Goal: Task Accomplishment & Management: Complete application form

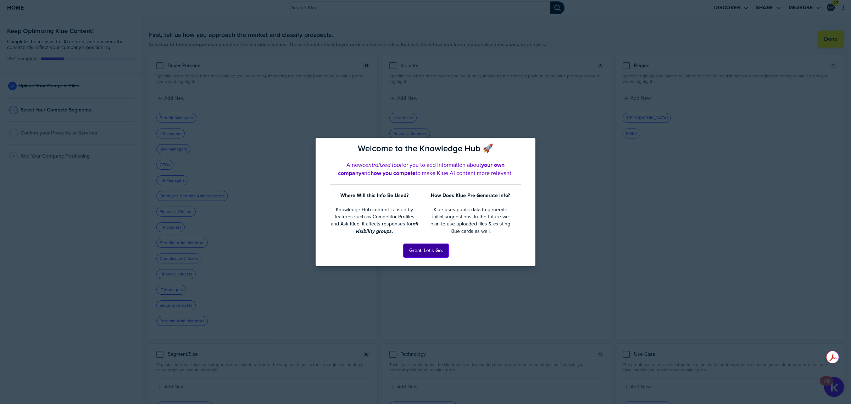
click at [433, 254] on button "Great. Let's Go." at bounding box center [426, 250] width 45 height 13
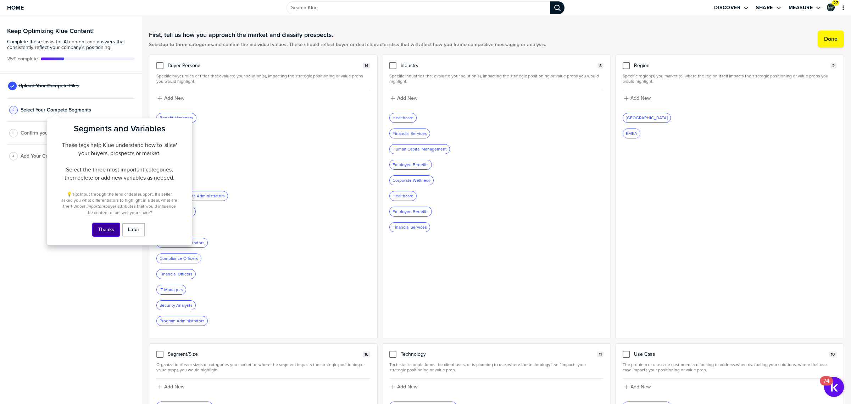
click at [105, 230] on button "Thanks" at bounding box center [106, 229] width 27 height 13
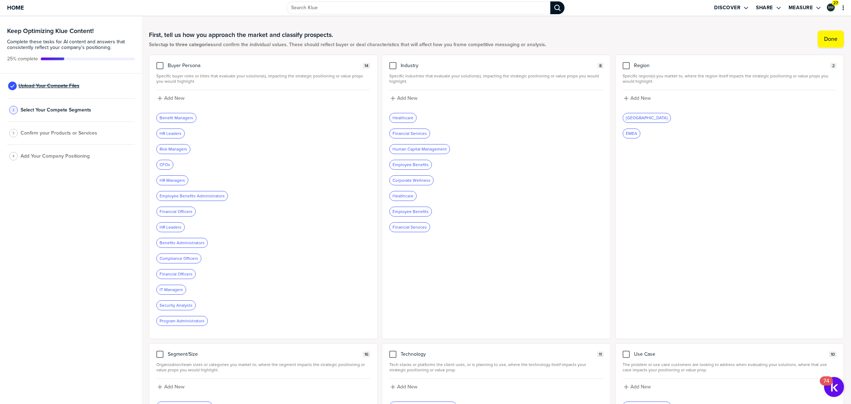
click at [62, 88] on span "Upload Your Compete Files" at bounding box center [48, 86] width 61 height 6
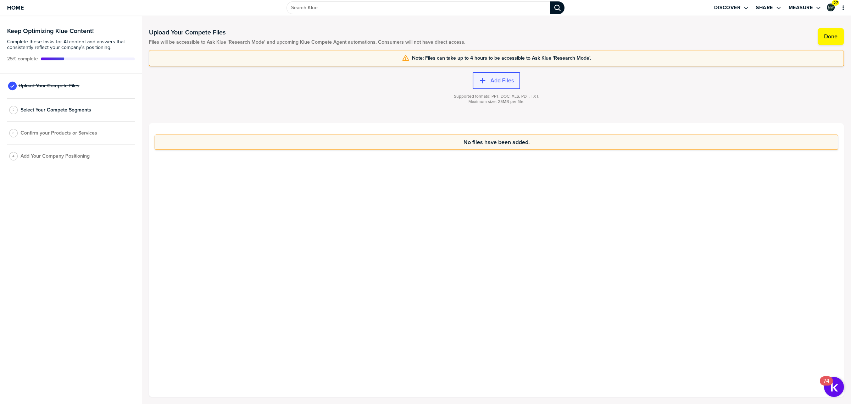
click at [505, 79] on label "Add Files" at bounding box center [502, 80] width 23 height 7
drag, startPoint x: 473, startPoint y: 98, endPoint x: 549, endPoint y: 93, distance: 76.0
click at [549, 93] on div "Supported formats: PPT, DOC, XLS, PDF, TXT. Maximum size: 25MB per file." at bounding box center [496, 103] width 695 height 28
click at [562, 99] on div "Supported formats: PPT, DOC, XLS, PDF, TXT. Maximum size: 25MB per file." at bounding box center [496, 103] width 695 height 28
click at [43, 110] on span "Select Your Compete Segments" at bounding box center [56, 110] width 71 height 6
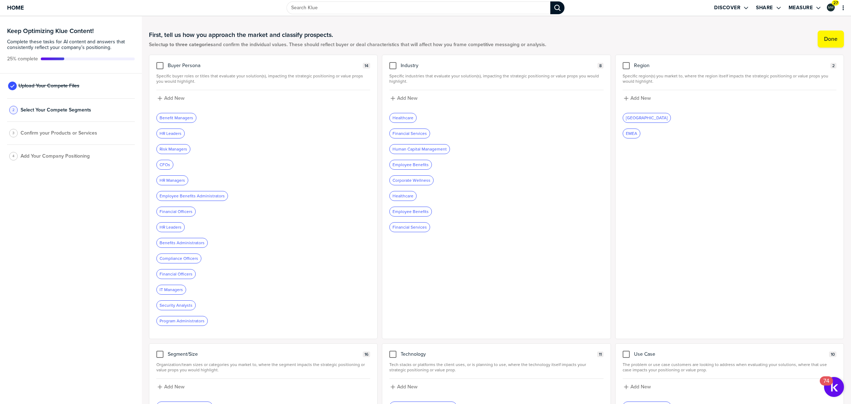
click at [177, 117] on div "Benefit Managers" at bounding box center [176, 117] width 39 height 9
click at [37, 85] on span "Upload Your Compete Files" at bounding box center [48, 86] width 61 height 6
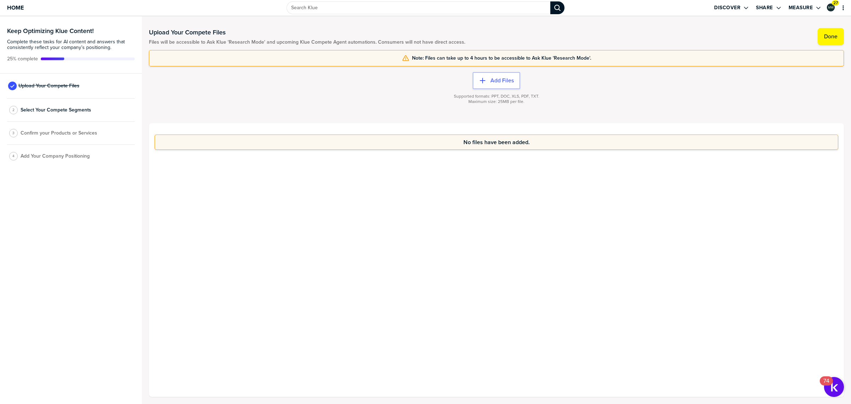
click at [57, 160] on div "4 Add Your Company Positioning" at bounding box center [71, 156] width 128 height 23
click at [50, 153] on span "Add Your Company Positioning" at bounding box center [55, 156] width 69 height 6
click at [22, 133] on span "Confirm your Products or Services" at bounding box center [59, 133] width 77 height 6
click at [34, 157] on span "Add Your Company Positioning" at bounding box center [55, 156] width 69 height 6
click at [33, 133] on span "Confirm your Products or Services" at bounding box center [59, 133] width 77 height 6
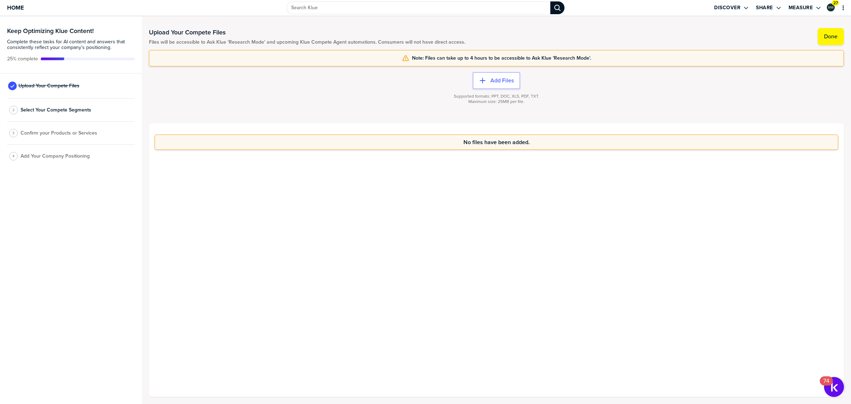
click at [34, 159] on span "Add Your Company Positioning" at bounding box center [55, 156] width 69 height 6
click at [42, 112] on span "Select Your Compete Segments" at bounding box center [56, 110] width 71 height 6
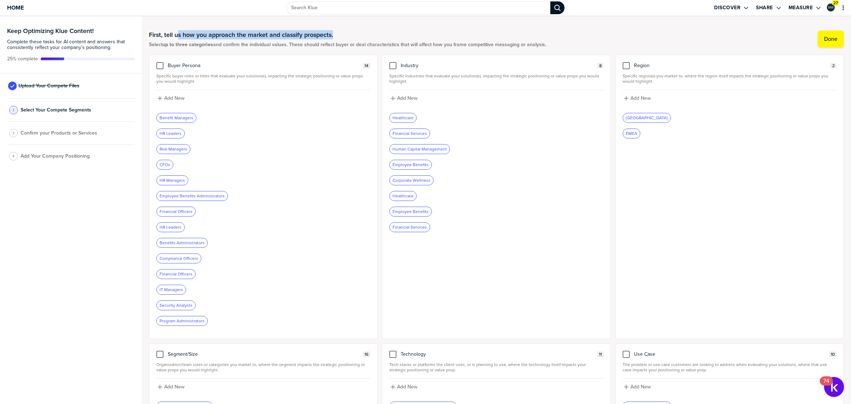
drag, startPoint x: 177, startPoint y: 36, endPoint x: 341, endPoint y: 27, distance: 163.8
click at [341, 27] on div "First, tell us how you approach the market and classify prospects. Select up to…" at bounding box center [496, 38] width 695 height 31
click at [334, 31] on h1 "First, tell us how you approach the market and classify prospects." at bounding box center [347, 35] width 397 height 9
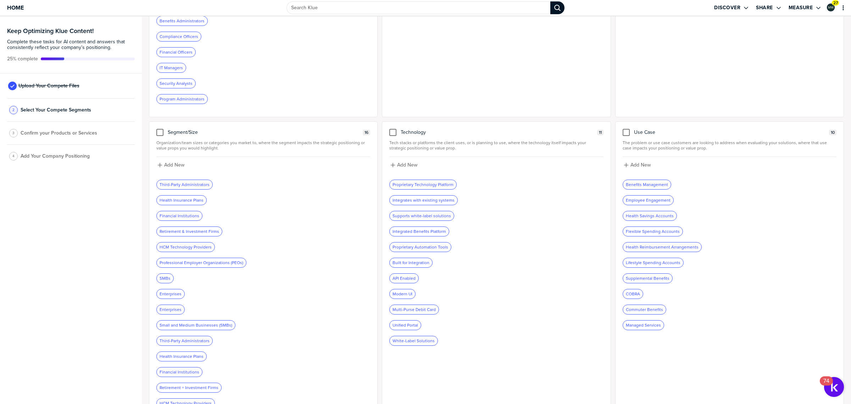
scroll to position [260, 0]
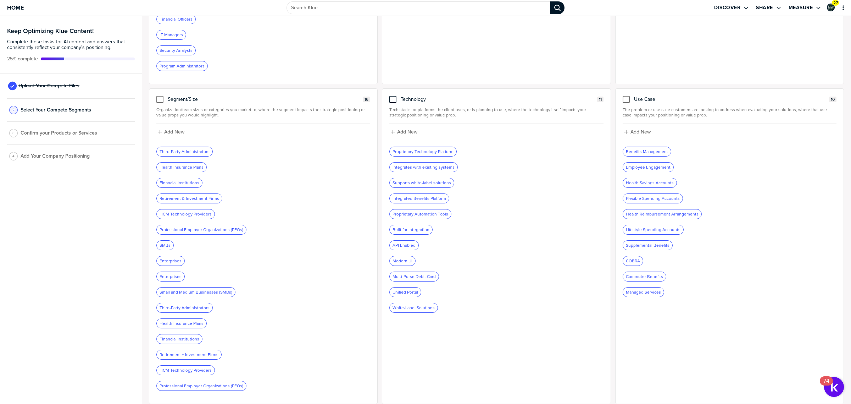
click at [392, 96] on div at bounding box center [392, 99] width 7 height 7
click at [393, 96] on input "checkbox" at bounding box center [393, 96] width 0 height 0
click at [623, 96] on div at bounding box center [626, 99] width 7 height 7
click at [626, 96] on input "checkbox" at bounding box center [626, 96] width 0 height 0
click at [158, 96] on div at bounding box center [159, 99] width 7 height 7
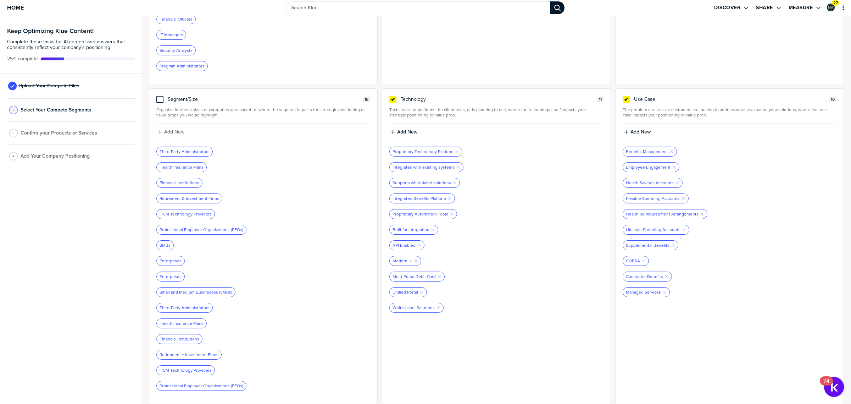
click at [160, 96] on input "checkbox" at bounding box center [160, 96] width 0 height 0
click at [173, 245] on icon "Remove Tag" at bounding box center [174, 245] width 4 height 4
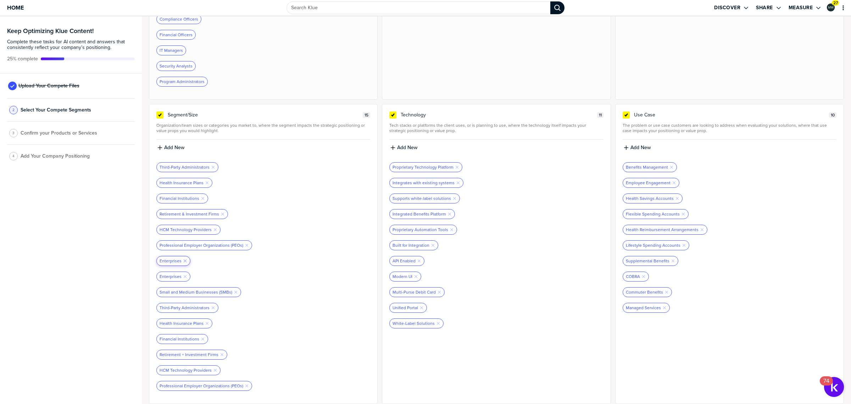
scroll to position [244, 0]
click at [184, 261] on icon "Remove Tag" at bounding box center [185, 261] width 4 height 4
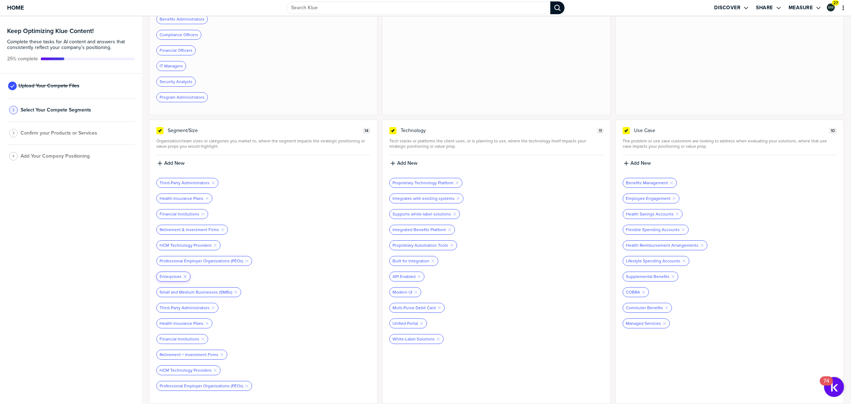
scroll to position [228, 0]
click at [183, 275] on icon "Remove Tag" at bounding box center [185, 276] width 4 height 4
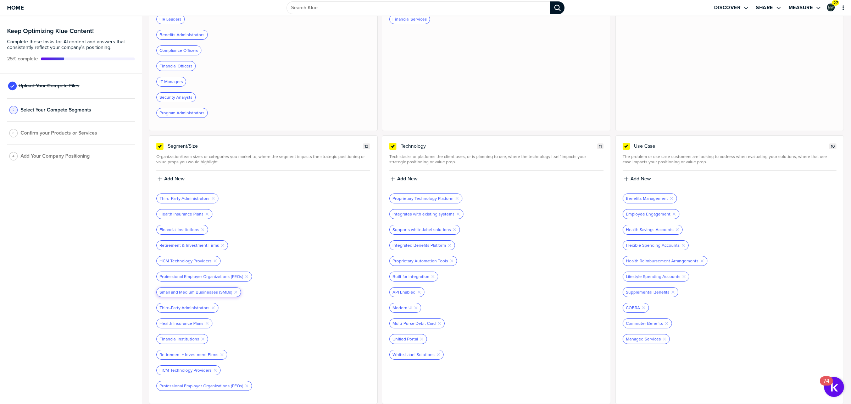
scroll to position [213, 0]
click at [234, 290] on icon "Remove Tag" at bounding box center [236, 292] width 4 height 4
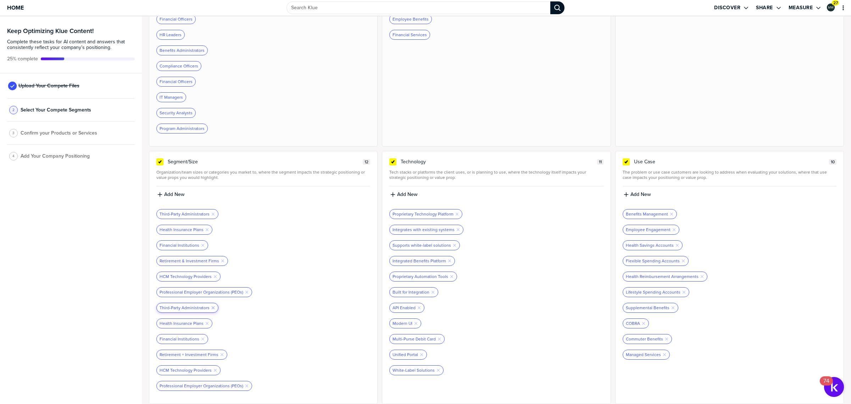
scroll to position [197, 0]
click at [210, 306] on div at bounding box center [210, 307] width 1 height 6
click at [212, 306] on icon "Remove Tag" at bounding box center [213, 307] width 4 height 4
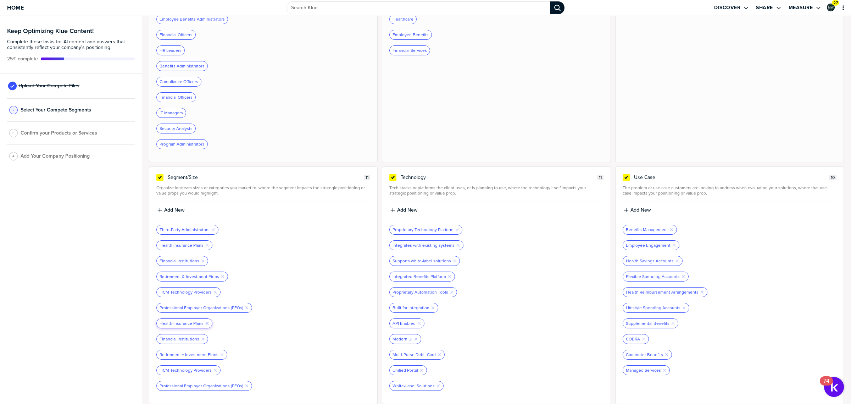
scroll to position [181, 0]
click at [206, 321] on icon "Remove Tag" at bounding box center [207, 323] width 4 height 4
click at [199, 324] on div at bounding box center [199, 323] width 1 height 6
click at [201, 322] on icon "button" at bounding box center [202, 323] width 3 height 3
click at [220, 323] on icon "Remove Tag" at bounding box center [222, 323] width 4 height 4
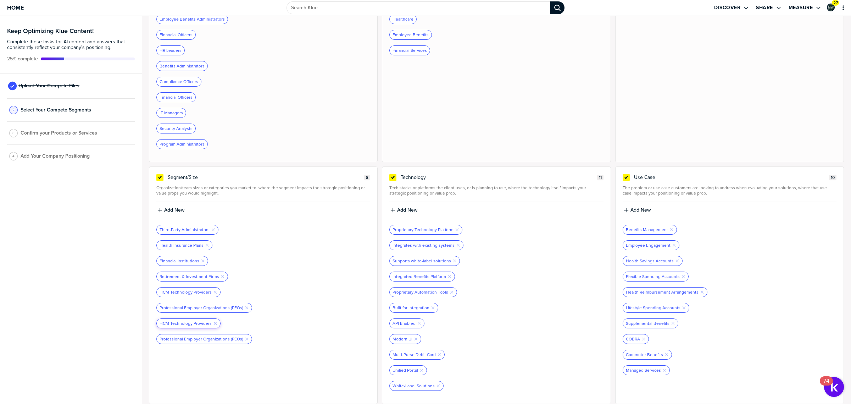
click at [213, 323] on icon "Remove Tag" at bounding box center [215, 323] width 4 height 4
click at [245, 322] on icon "button" at bounding box center [246, 323] width 3 height 3
click at [170, 210] on label "Add New" at bounding box center [174, 210] width 20 height 6
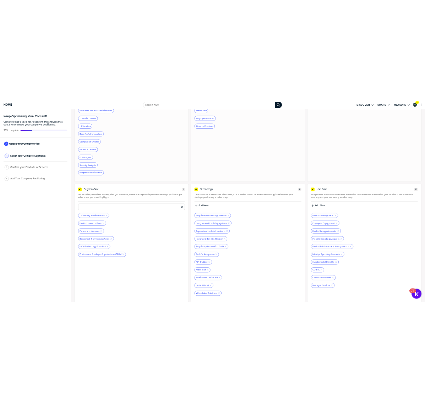
scroll to position [137, 0]
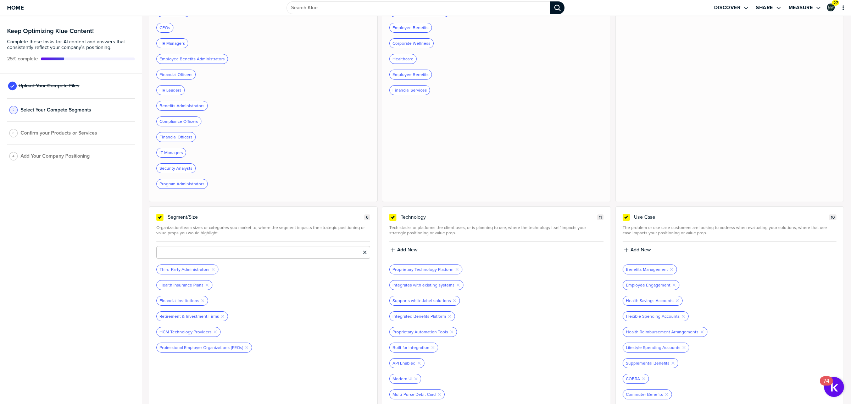
click at [185, 255] on input at bounding box center [263, 252] width 214 height 13
type input "Benefit Administrators"
click at [171, 251] on label "Add New" at bounding box center [174, 250] width 20 height 6
click at [172, 255] on input at bounding box center [263, 252] width 214 height 13
type input "Payroll Providers"
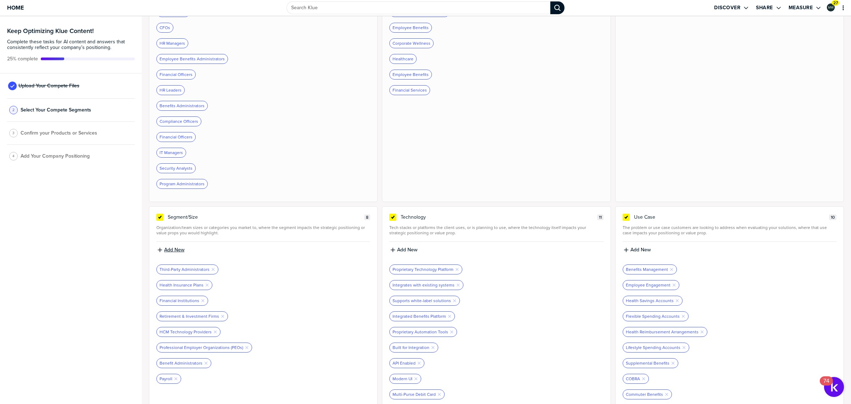
click at [167, 252] on label "Add New" at bounding box center [174, 250] width 20 height 6
click at [197, 256] on input at bounding box center [263, 252] width 214 height 13
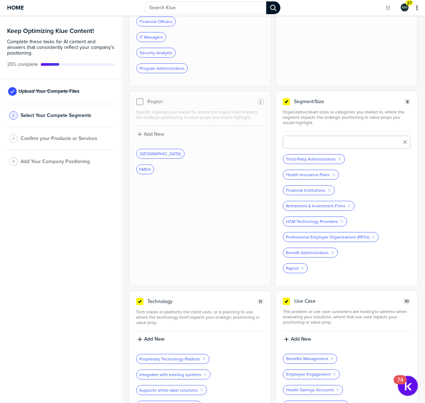
scroll to position [265, 0]
click at [333, 140] on input at bounding box center [346, 140] width 127 height 13
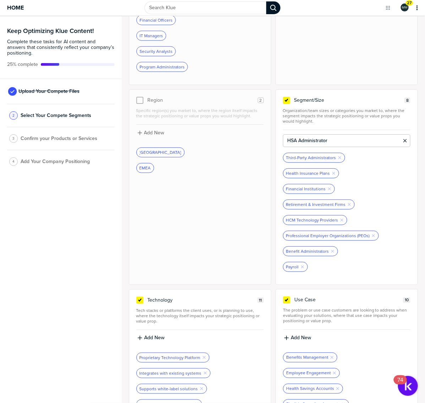
type input "HSA Administrator"
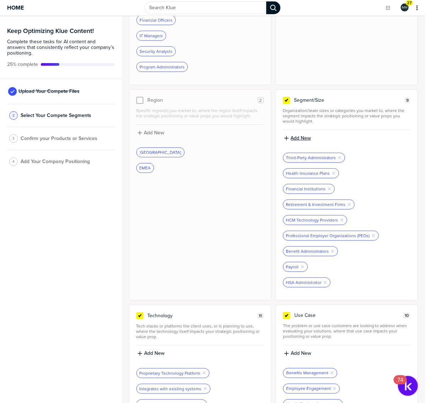
click at [295, 138] on label "Add New" at bounding box center [300, 138] width 20 height 6
click at [295, 139] on input at bounding box center [346, 140] width 127 height 13
type input "Medicare Advantage Supplemental Benefits"
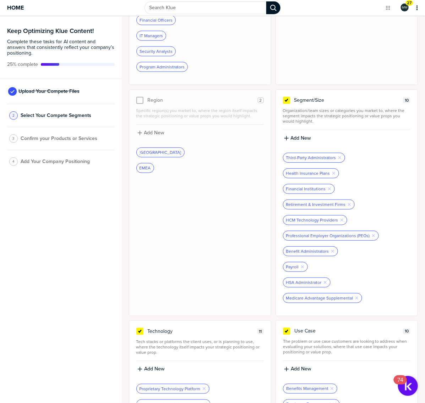
click at [295, 140] on label "Add New" at bounding box center [300, 138] width 20 height 6
click at [296, 144] on input at bounding box center [346, 140] width 127 height 13
type input "MERP"
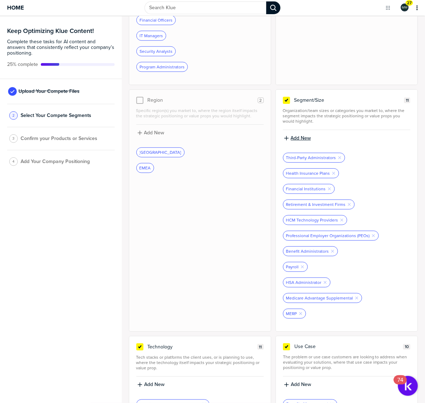
click at [293, 141] on label "Add New" at bounding box center [300, 138] width 20 height 6
click at [314, 143] on input at bounding box center [346, 140] width 127 height 13
type input "Supplemental Benefits"
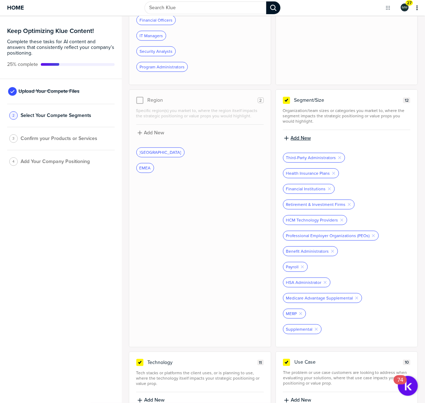
click at [304, 139] on label "Add New" at bounding box center [300, 138] width 20 height 6
click at [300, 144] on input at bounding box center [346, 140] width 127 height 13
type input "Wage parity administrators"
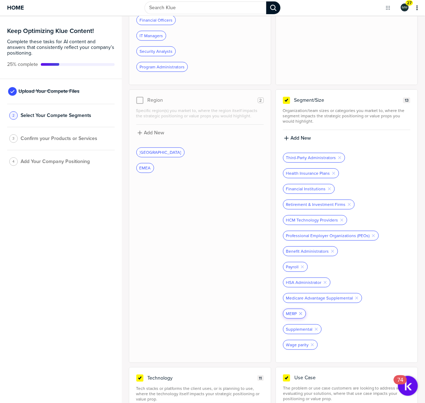
click at [298, 316] on icon "Remove Tag" at bounding box center [300, 314] width 4 height 4
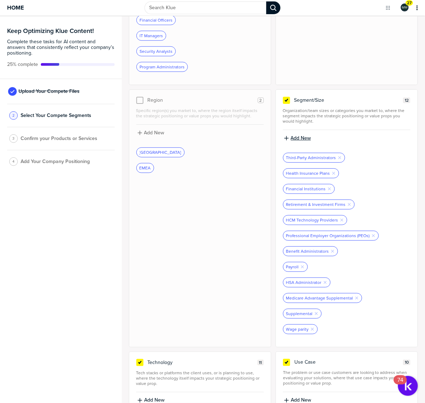
click at [290, 142] on label "Add New" at bounding box center [300, 138] width 20 height 6
click at [289, 142] on input at bounding box center [346, 140] width 127 height 13
type input "Medical Expense Reimbursement Plans"
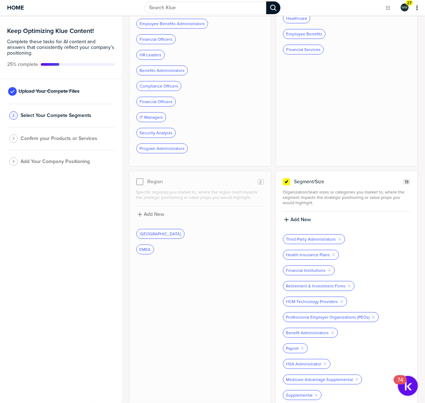
scroll to position [222, 0]
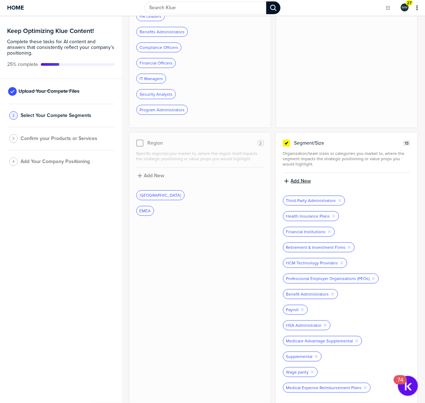
click at [293, 184] on label "Add New" at bounding box center [300, 181] width 20 height 6
click at [292, 185] on input at bounding box center [346, 183] width 127 height 13
type input "Enterprise"
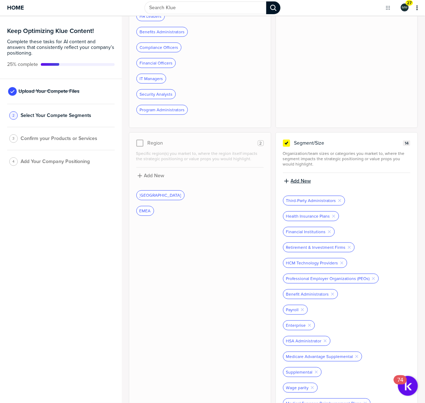
click at [292, 184] on label "Add New" at bounding box center [300, 181] width 20 height 6
click at [292, 184] on input at bounding box center [346, 183] width 127 height 13
type input "SMB"
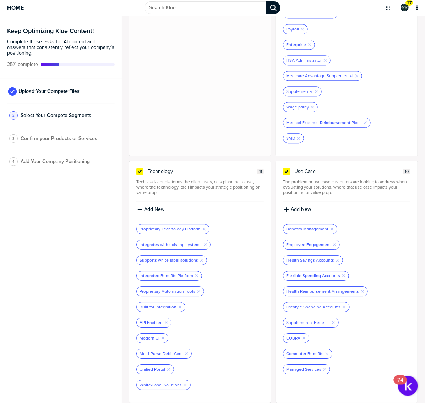
scroll to position [510, 0]
click at [155, 208] on label "Add New" at bounding box center [154, 209] width 20 height 6
click at [156, 210] on input at bounding box center [199, 212] width 127 height 13
type input "AI focused"
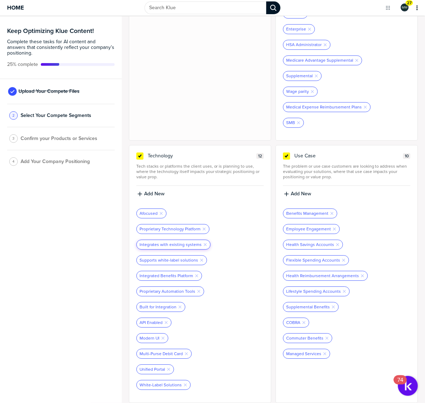
scroll to position [525, 0]
click at [161, 211] on icon "Remove Tag" at bounding box center [161, 213] width 4 height 4
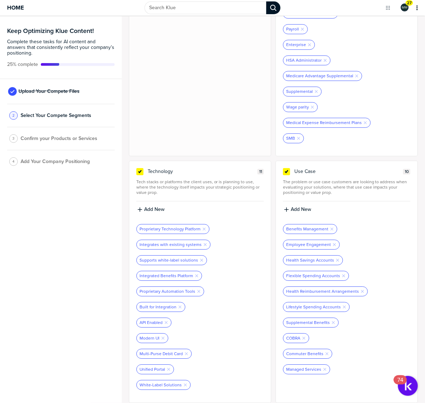
scroll to position [510, 0]
click at [150, 192] on span "Tech stacks or platforms the client uses, or is planning to use, where the tech…" at bounding box center [199, 187] width 127 height 16
click at [155, 206] on label "Add New" at bounding box center [154, 209] width 20 height 6
click at [156, 209] on input at bounding box center [199, 212] width 127 height 13
type input "AI focused"
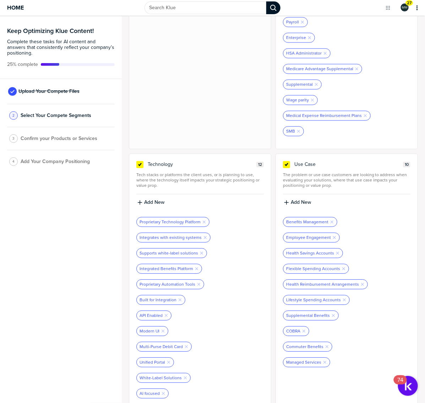
scroll to position [525, 0]
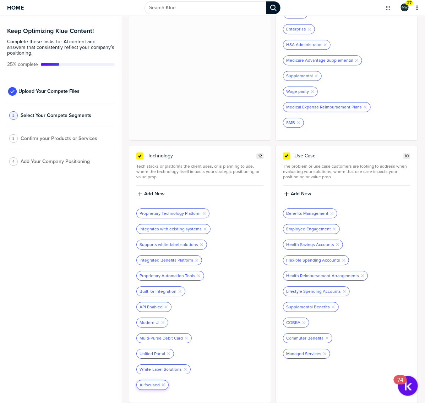
click at [164, 385] on icon "Remove Tag" at bounding box center [163, 385] width 4 height 4
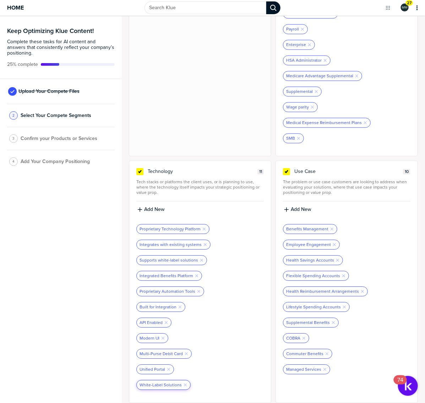
scroll to position [510, 0]
click at [145, 206] on label "Add New" at bounding box center [154, 209] width 20 height 6
click at [144, 214] on input at bounding box center [199, 212] width 127 height 13
type input "AI"
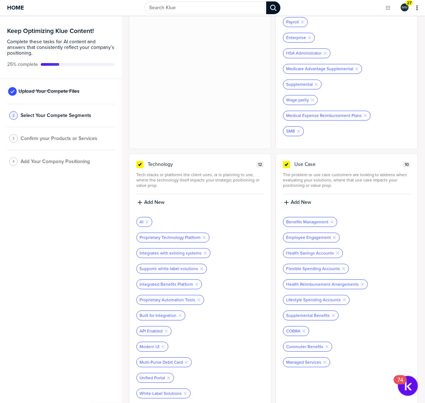
scroll to position [525, 0]
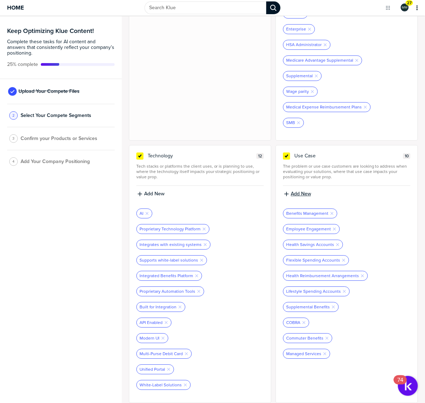
click at [293, 191] on label "Add New" at bounding box center [300, 194] width 20 height 6
click at [291, 194] on input at bounding box center [346, 196] width 127 height 13
type input "Dependent Care Accounts"
click at [291, 193] on label "Add New" at bounding box center [300, 194] width 20 height 6
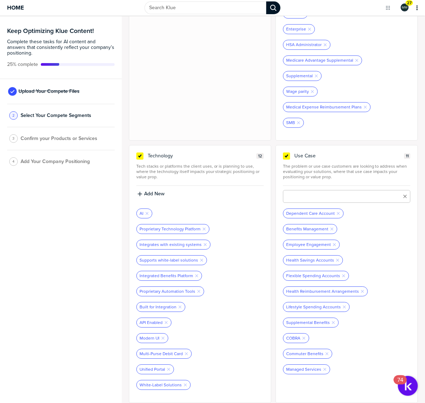
click at [291, 193] on input at bounding box center [346, 196] width 127 height 13
type input "Limited Purpose Flexible Spending Accounts"
click at [292, 191] on label "Add New" at bounding box center [300, 194] width 20 height 6
click at [285, 197] on input at bounding box center [346, 196] width 127 height 13
type input "Employer Services"
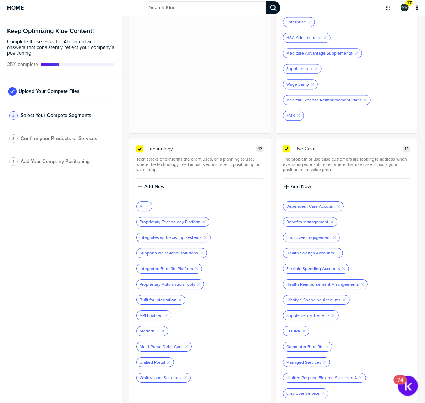
scroll to position [541, 0]
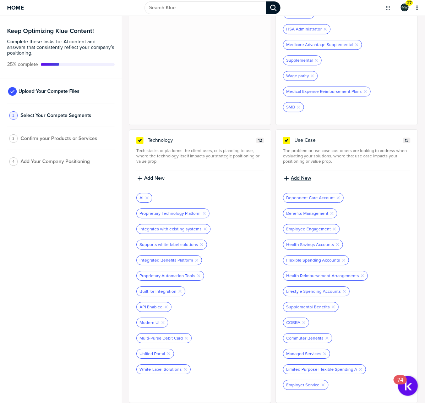
drag, startPoint x: 319, startPoint y: 385, endPoint x: 305, endPoint y: 174, distance: 211.8
click at [321, 385] on icon "button" at bounding box center [322, 385] width 3 height 3
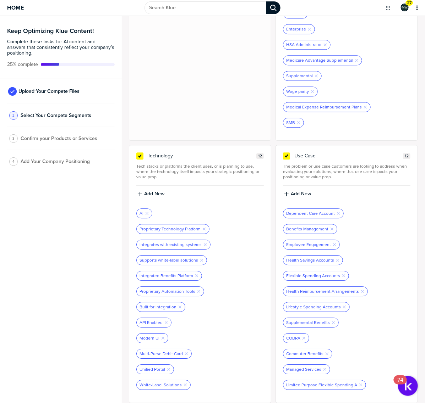
click at [294, 176] on span "The problem or use case customers are looking to address when evaluating your s…" at bounding box center [346, 172] width 127 height 16
click at [304, 191] on label "Add New" at bounding box center [300, 194] width 20 height 6
click at [302, 198] on input at bounding box center [346, 196] width 127 height 13
type input "Employer Services"
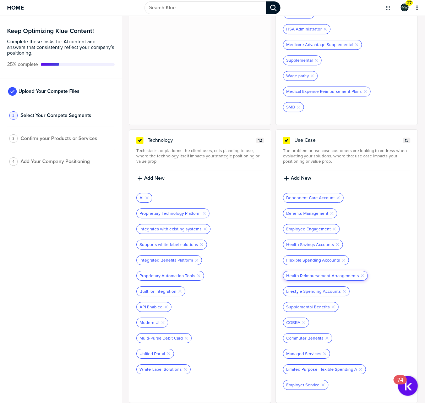
scroll to position [541, 0]
click at [321, 386] on icon "Remove Tag" at bounding box center [323, 385] width 4 height 4
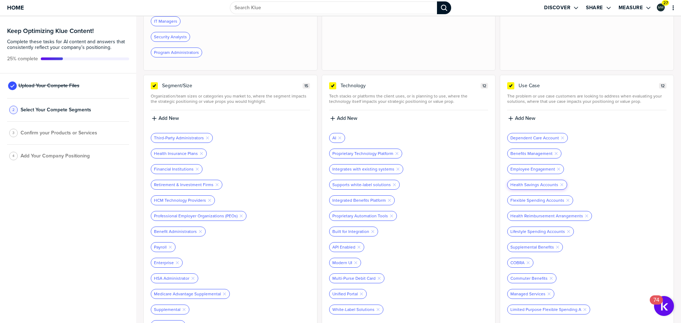
scroll to position [320, 0]
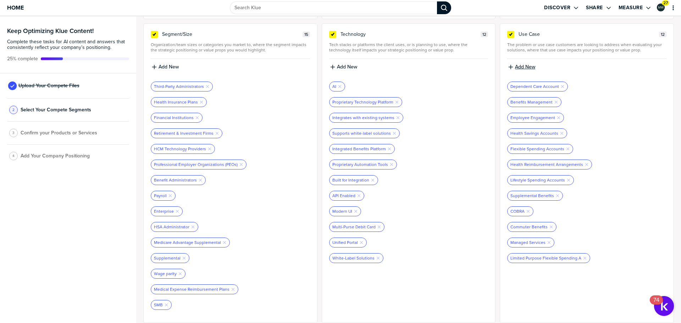
click at [519, 65] on label "Add New" at bounding box center [525, 67] width 20 height 6
click at [526, 73] on input at bounding box center [586, 69] width 159 height 13
type input "Employer Engagement"
click at [529, 67] on label "Add New" at bounding box center [525, 67] width 20 height 6
click at [525, 70] on input at bounding box center [586, 69] width 159 height 13
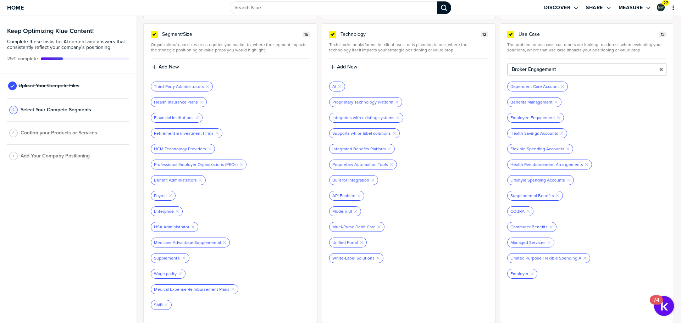
type input "Broker Engagement"
click at [165, 67] on label "Add New" at bounding box center [169, 67] width 20 height 6
click at [167, 70] on input at bounding box center [230, 69] width 159 height 13
type input "Broker"
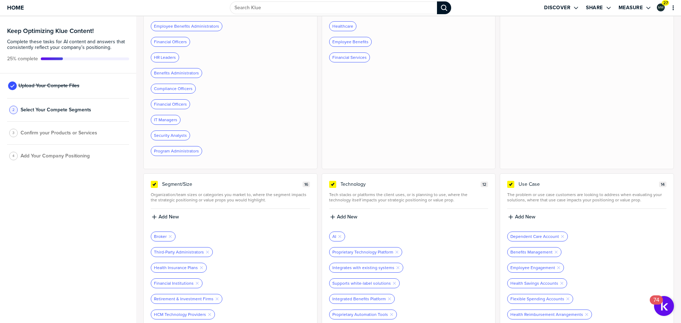
scroll to position [0, 0]
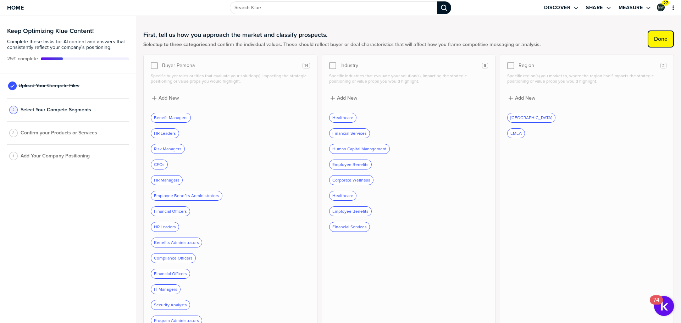
click at [648, 32] on button "Done" at bounding box center [661, 39] width 26 height 17
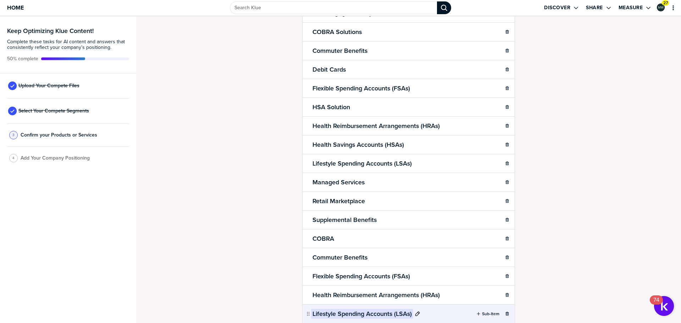
scroll to position [170, 0]
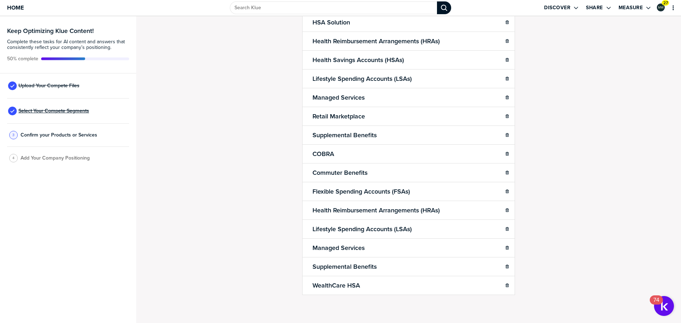
click at [83, 112] on span "Select Your Compete Segments" at bounding box center [53, 111] width 71 height 6
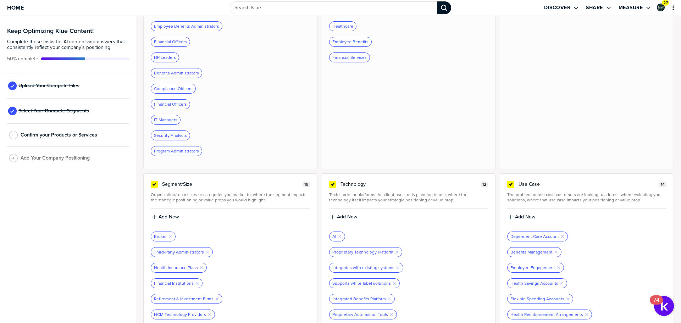
scroll to position [335, 0]
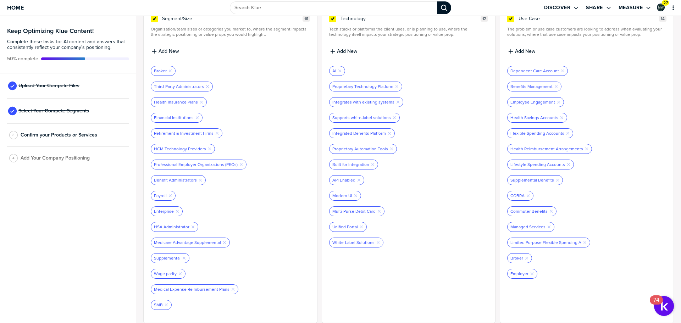
click at [78, 137] on span "Confirm your Products or Services" at bounding box center [59, 135] width 77 height 6
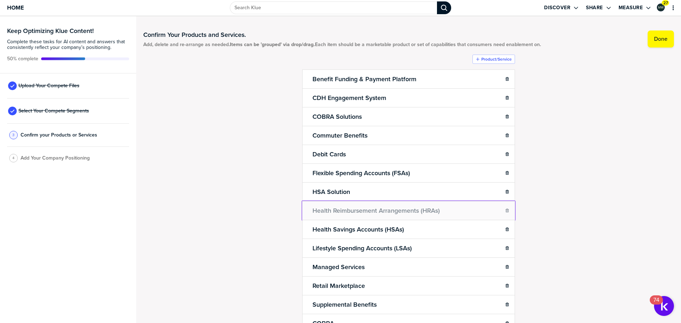
drag, startPoint x: 306, startPoint y: 210, endPoint x: 307, endPoint y: 176, distance: 34.4
click at [307, 176] on body "Home Discover Share Measure 27 Keep Optimizing Klue Content! Complete these tas…" at bounding box center [340, 161] width 681 height 323
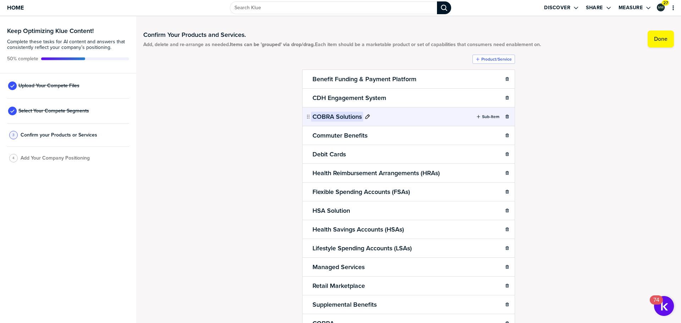
click at [365, 118] on icon at bounding box center [367, 116] width 5 height 5
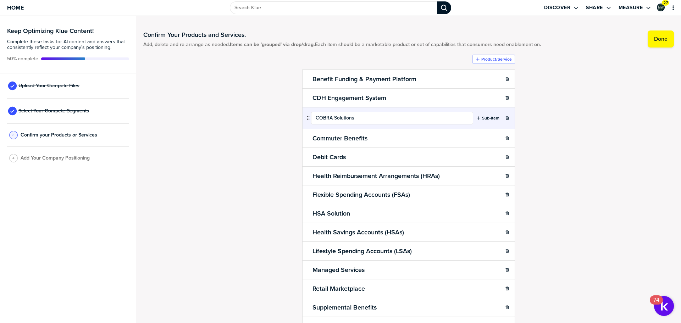
drag, startPoint x: 365, startPoint y: 118, endPoint x: 301, endPoint y: 121, distance: 63.9
click at [302, 121] on div "COBRA Solutions Sub-Item" at bounding box center [408, 118] width 213 height 22
type input "Direct Billing"
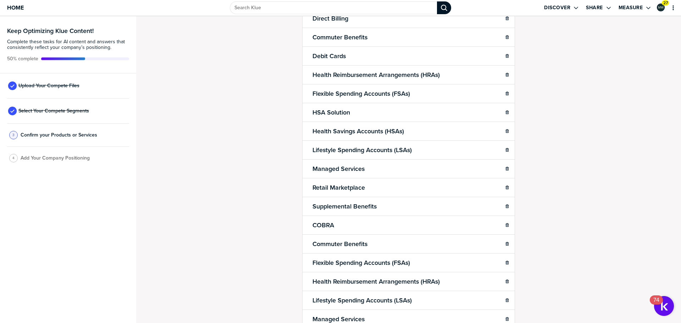
scroll to position [106, 0]
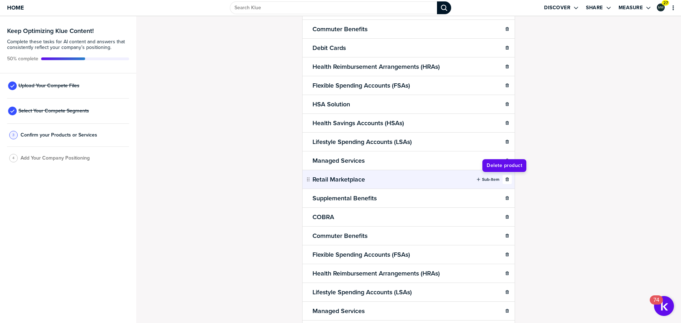
click at [507, 181] on div "button" at bounding box center [507, 179] width 9 height 4
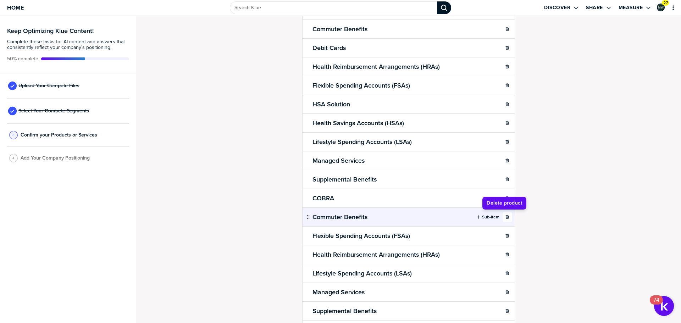
click at [505, 216] on icon "button" at bounding box center [507, 217] width 4 height 4
click at [507, 218] on div "button" at bounding box center [507, 217] width 9 height 4
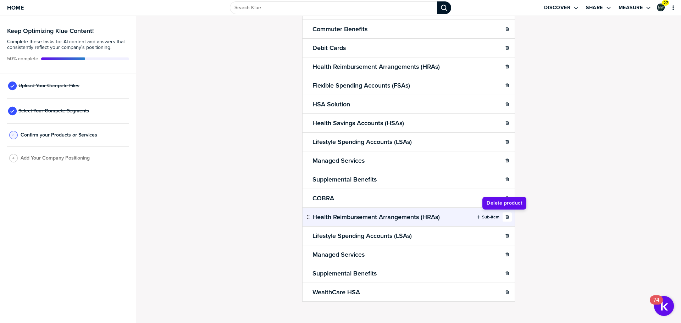
click at [505, 219] on button "button" at bounding box center [507, 216] width 9 height 9
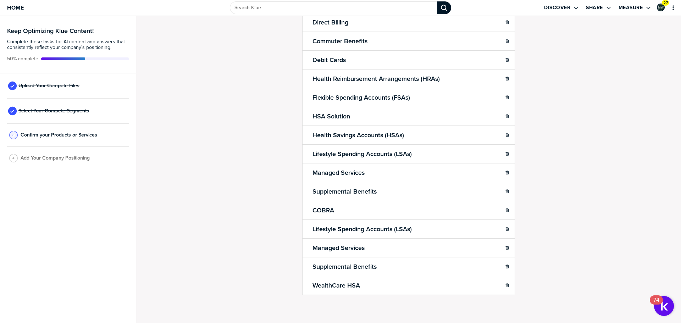
scroll to position [94, 0]
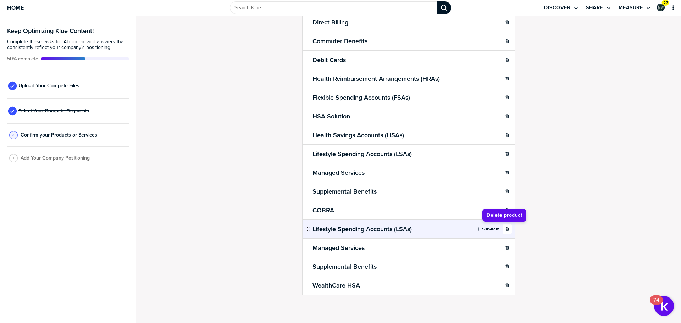
click at [505, 228] on icon "button" at bounding box center [507, 229] width 4 height 4
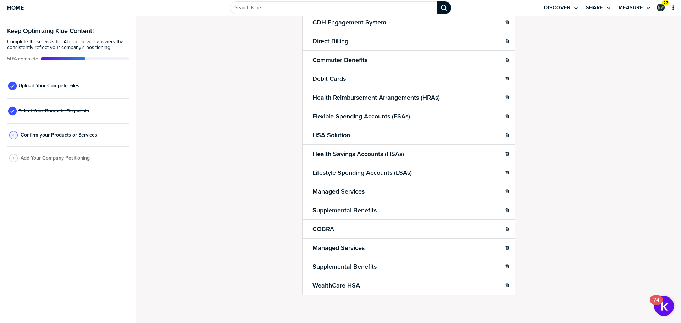
scroll to position [76, 0]
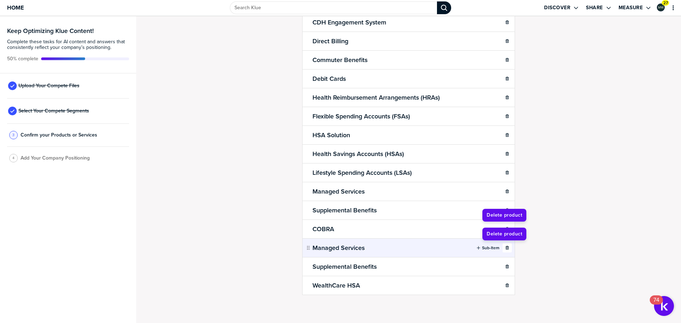
click at [505, 248] on icon "button" at bounding box center [507, 248] width 4 height 4
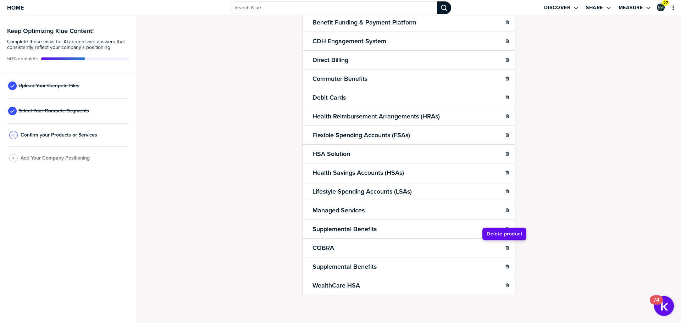
scroll to position [57, 0]
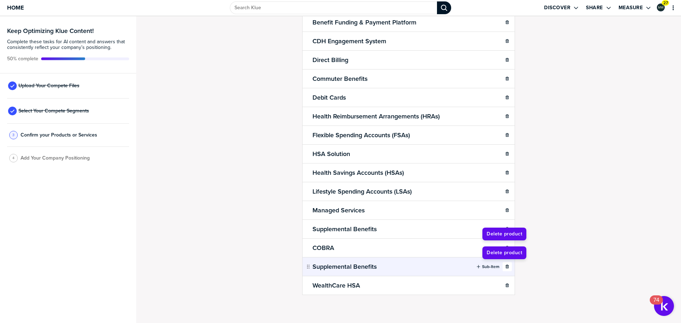
click at [505, 268] on icon "button" at bounding box center [507, 267] width 4 height 4
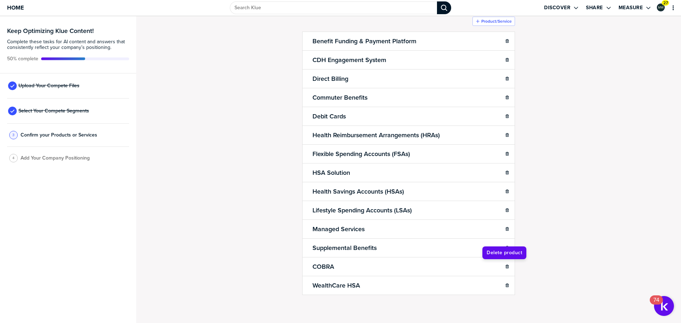
scroll to position [38, 0]
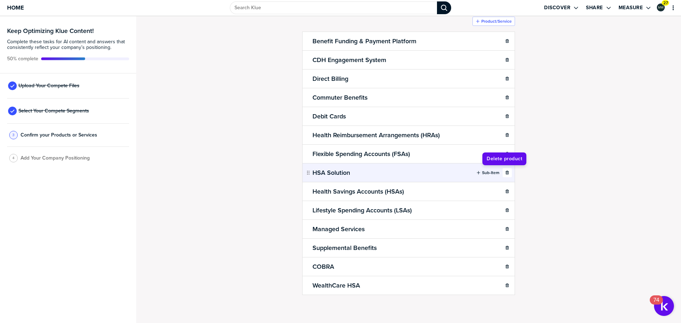
click at [505, 176] on button "button" at bounding box center [507, 172] width 9 height 9
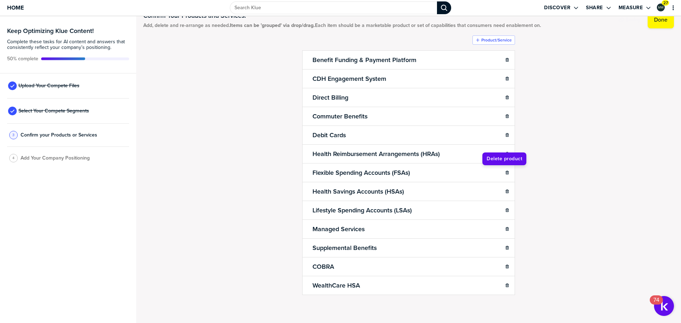
scroll to position [19, 0]
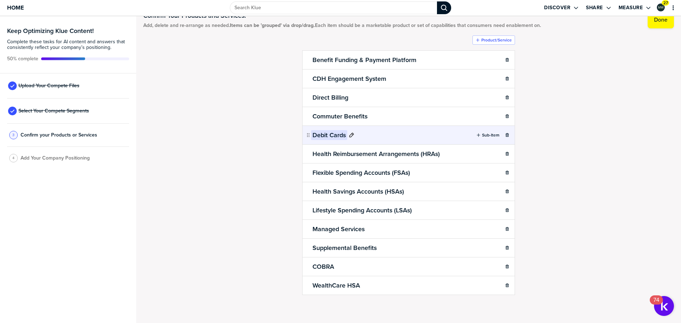
click at [349, 134] on icon at bounding box center [352, 135] width 6 height 6
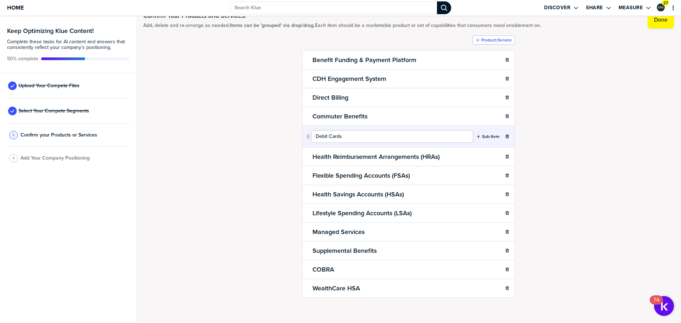
click at [312, 137] on input "Debit Cards" at bounding box center [392, 136] width 162 height 13
type input "Benefit Debit Cards"
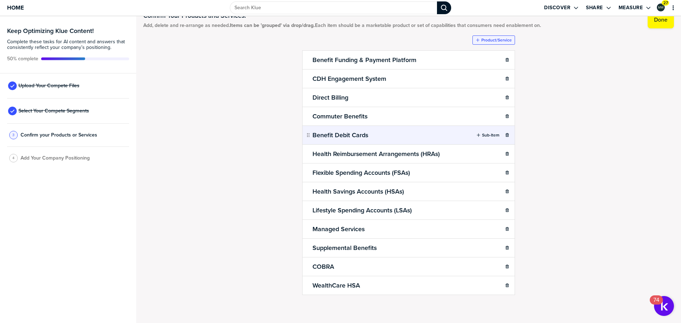
click at [493, 40] on label "Product/Service" at bounding box center [496, 40] width 31 height 6
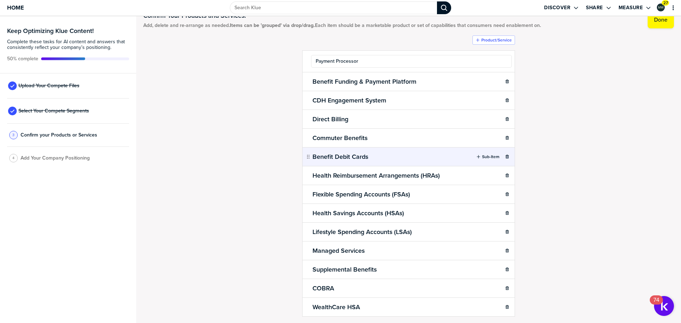
type input "Payment Processor"
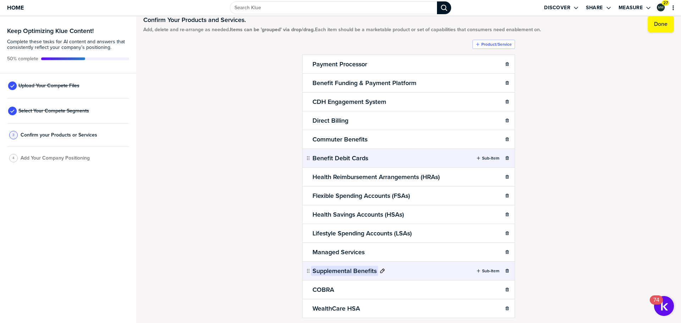
scroll to position [2, 0]
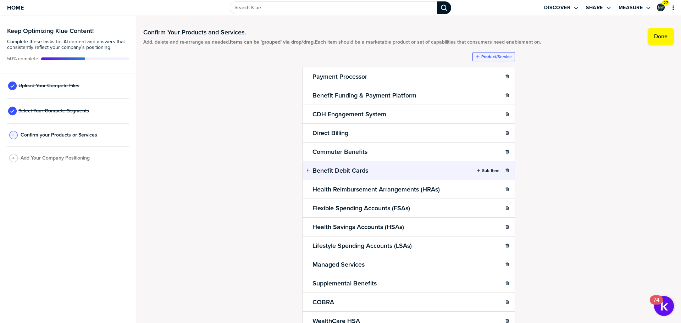
click at [496, 53] on button "Product/Service" at bounding box center [493, 56] width 43 height 9
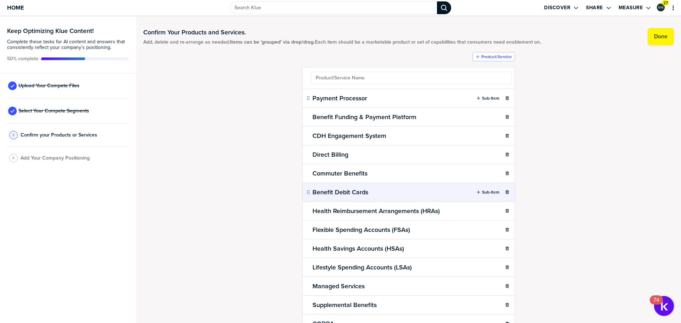
click at [545, 77] on div "Confirm Your Products and Services. Add, delete and re-arrange as needed. Items…" at bounding box center [408, 167] width 531 height 293
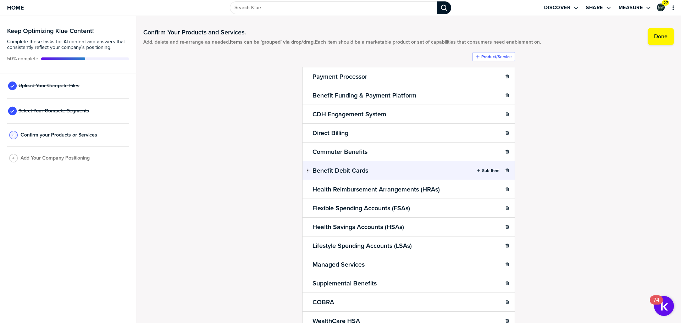
scroll to position [38, 0]
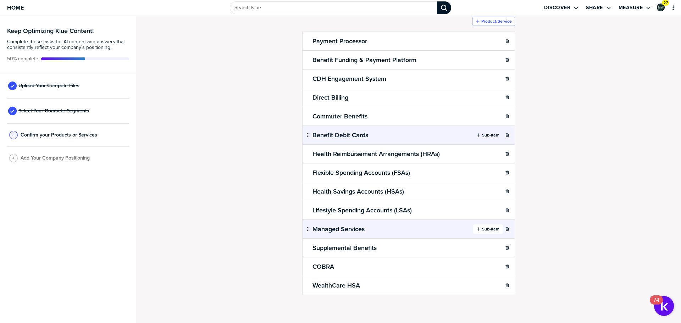
click at [488, 226] on button "Sub-Item" at bounding box center [487, 229] width 29 height 9
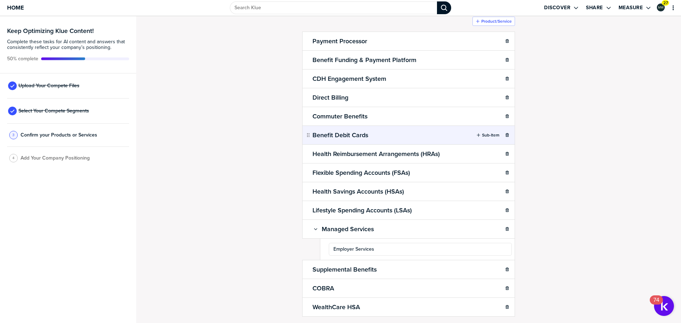
type input "Employer Services"
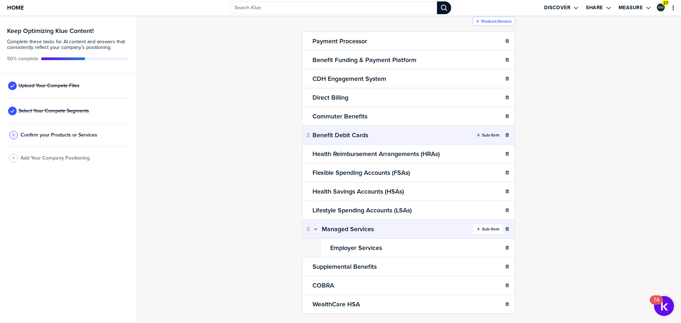
click at [491, 226] on button "Sub-Item" at bounding box center [487, 229] width 29 height 9
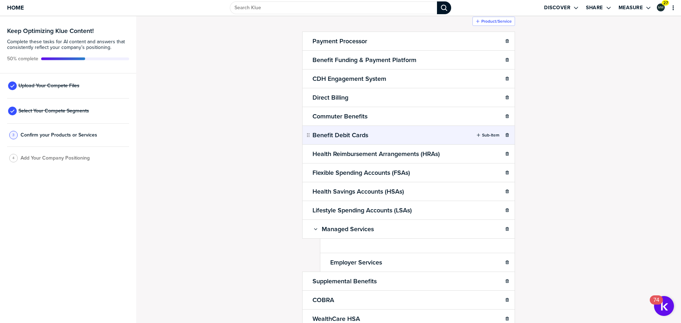
click at [339, 250] on ul "Payment Processor Sub-Item Benefit Funding & Payment Platform Sub-Item CDH Enga…" at bounding box center [408, 180] width 213 height 297
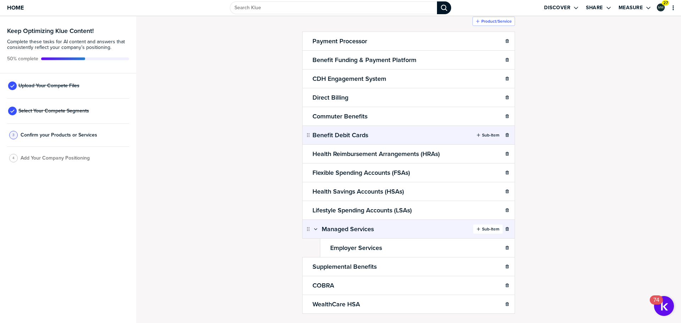
click at [488, 227] on label "Sub-Item" at bounding box center [490, 229] width 17 height 6
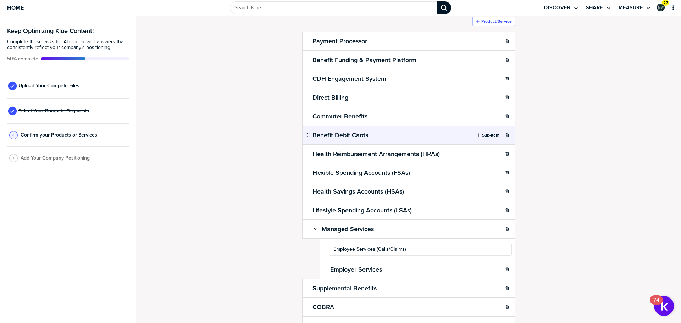
type input "Employee Services (Calls/Claims)"
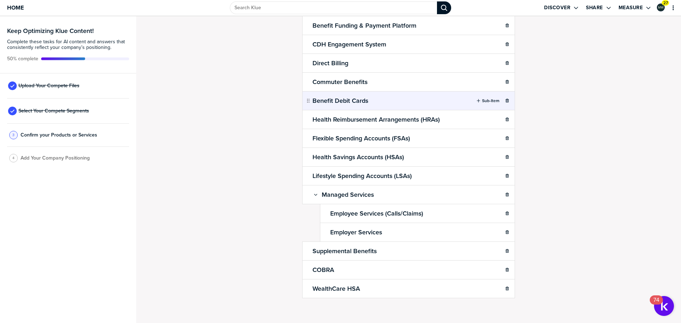
scroll to position [76, 0]
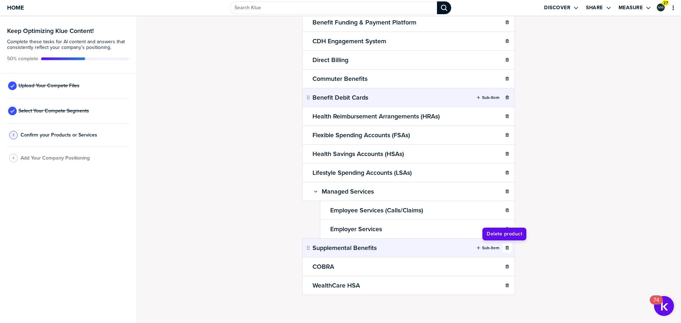
click at [505, 249] on icon "button" at bounding box center [507, 248] width 4 height 4
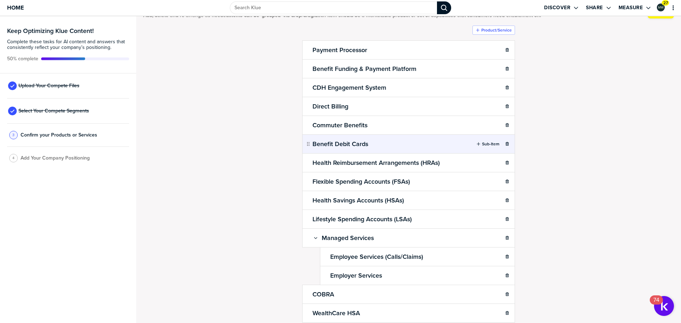
scroll to position [0, 0]
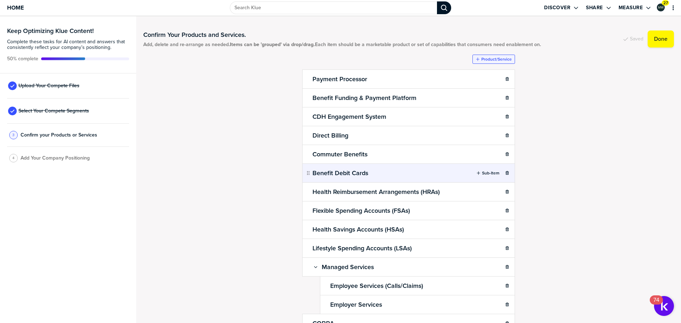
click at [494, 60] on label "Product/Service" at bounding box center [496, 59] width 31 height 6
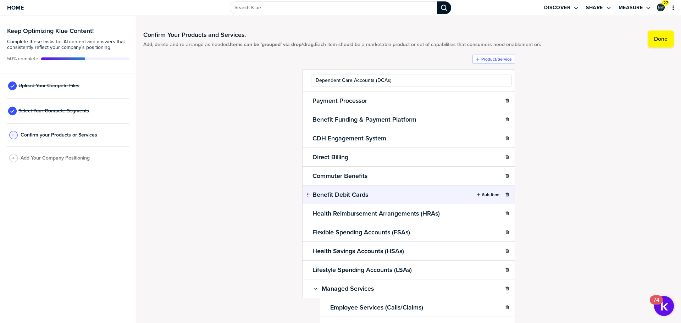
type input "Dependent Care Accounts (DCAs)"
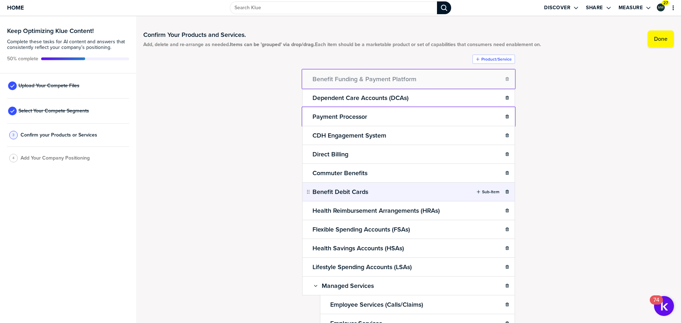
drag, startPoint x: 311, startPoint y: 84, endPoint x: 309, endPoint y: 71, distance: 13.2
click at [309, 71] on body "Home Discover Share Measure 27 Keep Optimizing Klue Content! Complete these tas…" at bounding box center [340, 161] width 681 height 323
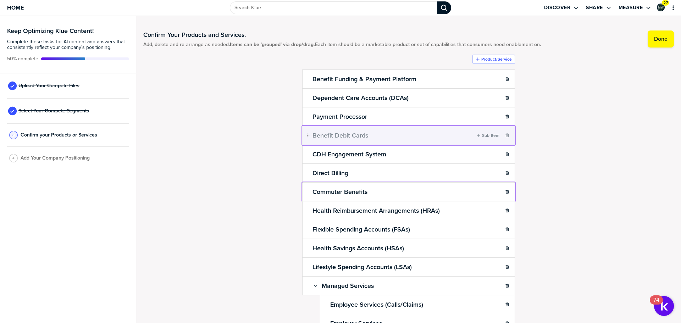
drag, startPoint x: 305, startPoint y: 139, endPoint x: 306, endPoint y: 130, distance: 9.0
click at [306, 130] on body "Home Discover Share Measure 27 Keep Optimizing Klue Content! Complete these tas…" at bounding box center [340, 161] width 681 height 323
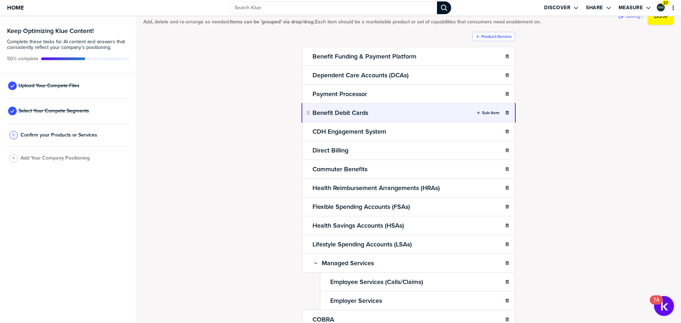
scroll to position [35, 0]
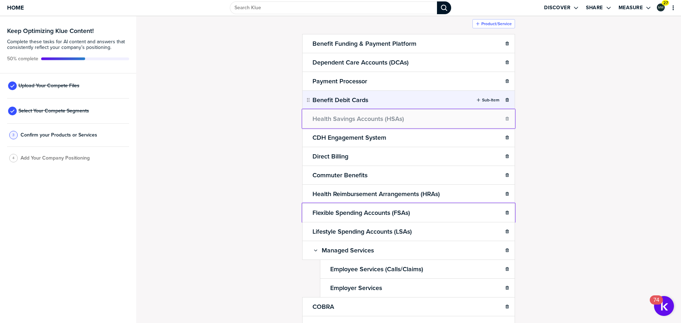
drag, startPoint x: 305, startPoint y: 212, endPoint x: 303, endPoint y: 114, distance: 97.9
click at [303, 114] on body "Home Discover Share Measure 27 Keep Optimizing Klue Content! Complete these tas…" at bounding box center [340, 161] width 681 height 323
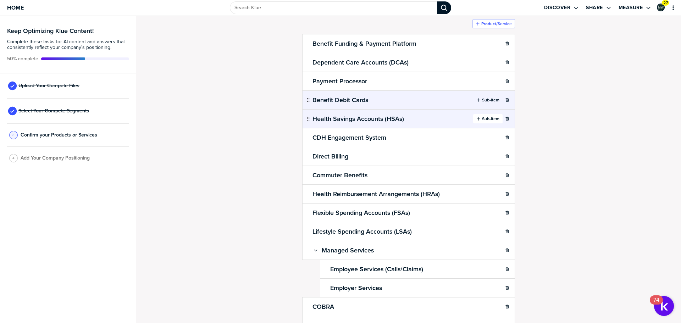
click at [481, 118] on div "button" at bounding box center [481, 119] width 1 height 6
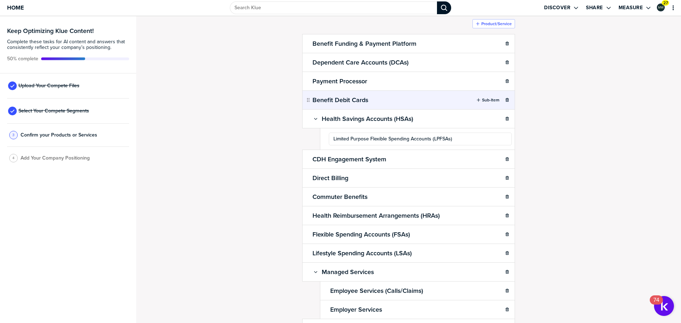
type input "Limited Purpose Flexible Spending Accounts (LPFSAs)"
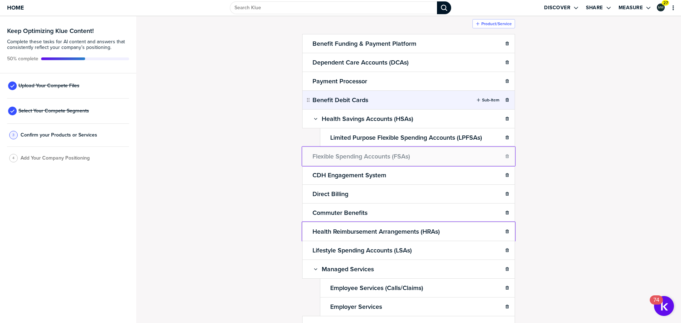
drag, startPoint x: 306, startPoint y: 231, endPoint x: 303, endPoint y: 155, distance: 76.3
click at [303, 155] on body "Home Discover Share Measure 27 Keep Optimizing Klue Content! Complete these tas…" at bounding box center [340, 161] width 681 height 323
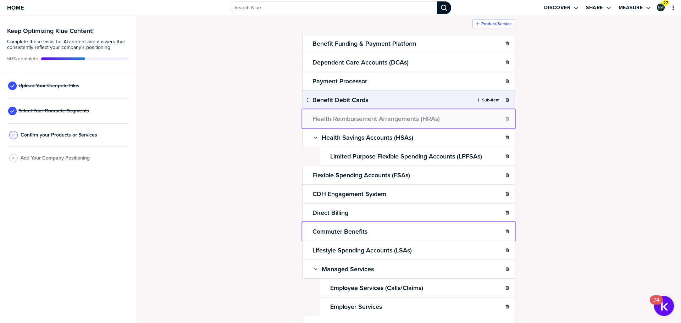
drag, startPoint x: 305, startPoint y: 233, endPoint x: 306, endPoint y: 113, distance: 119.2
click at [306, 113] on body "Home Discover Share Measure 27 Keep Optimizing Klue Content! Complete these tas…" at bounding box center [340, 161] width 681 height 323
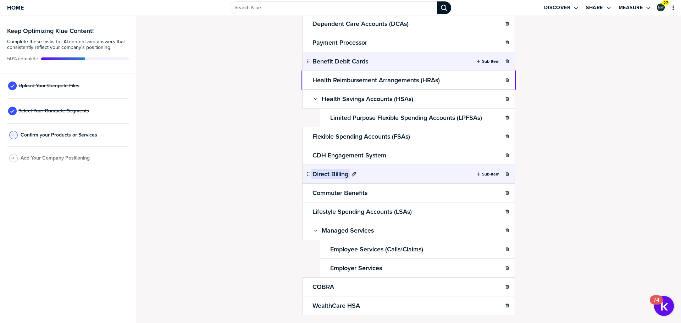
scroll to position [94, 0]
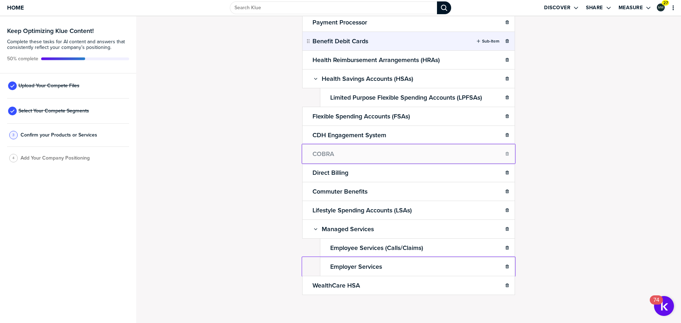
drag, startPoint x: 305, startPoint y: 266, endPoint x: 304, endPoint y: 155, distance: 110.7
click at [304, 155] on body "Home Discover Share Measure 27 Keep Optimizing Klue Content! Complete these tas…" at bounding box center [340, 161] width 681 height 323
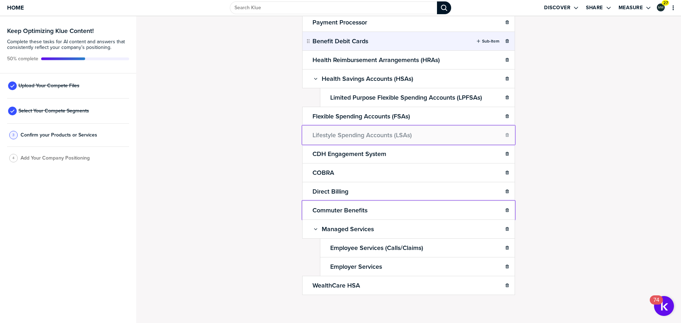
drag, startPoint x: 304, startPoint y: 210, endPoint x: 306, endPoint y: 129, distance: 80.9
click at [306, 129] on body "Home Discover Share Measure 27 Keep Optimizing Klue Content! Complete these tas…" at bounding box center [340, 161] width 681 height 323
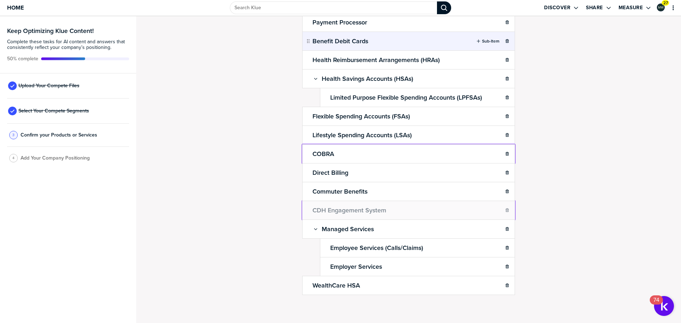
drag, startPoint x: 305, startPoint y: 153, endPoint x: 308, endPoint y: 206, distance: 53.3
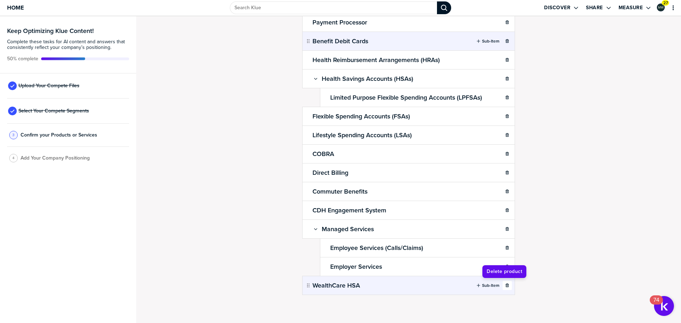
click at [504, 283] on button "button" at bounding box center [507, 285] width 9 height 9
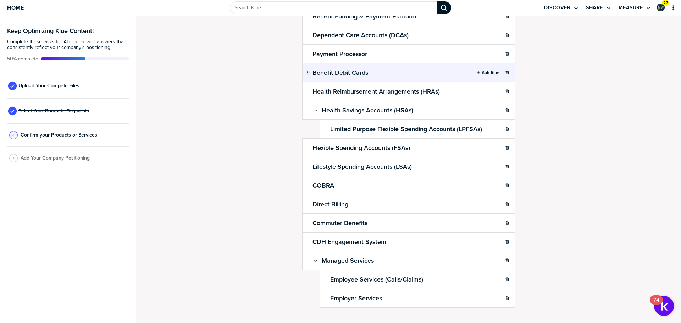
scroll to position [76, 0]
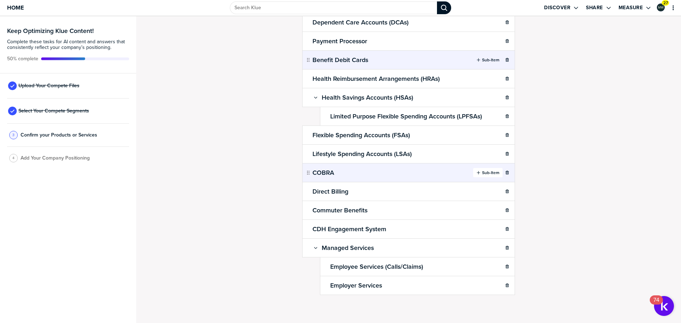
click at [481, 172] on div "button" at bounding box center [481, 173] width 1 height 6
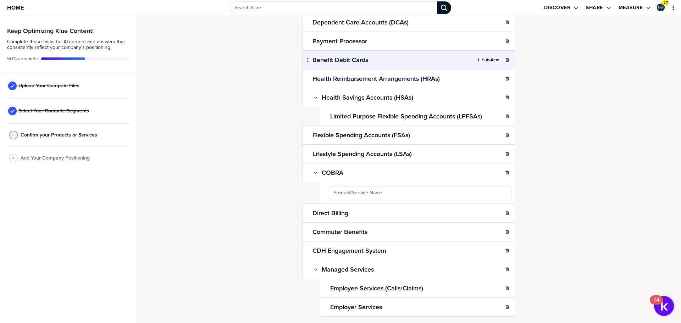
click at [343, 191] on ul "Benefit Funding & Payment Platform Sub-Item Dependent Care Accounts (DCAs) Sub-…" at bounding box center [408, 155] width 213 height 322
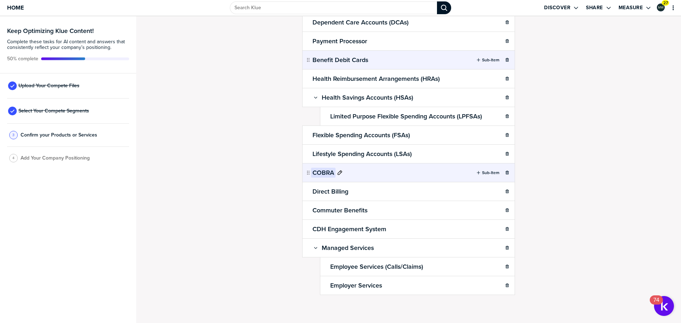
click at [337, 171] on icon at bounding box center [340, 173] width 6 height 6
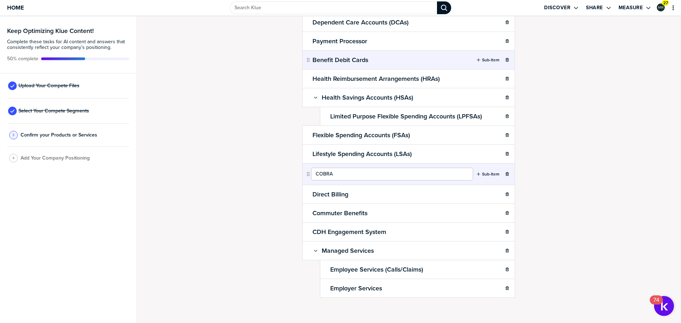
drag, startPoint x: 337, startPoint y: 173, endPoint x: 315, endPoint y: 172, distance: 21.7
click at [315, 172] on input "COBRA" at bounding box center [392, 174] width 162 height 13
type input "Continuation Solutions"
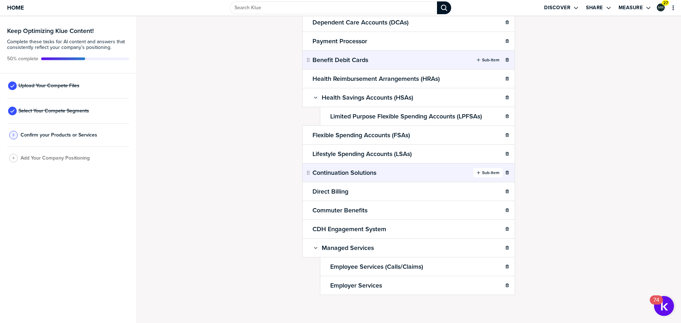
click at [489, 170] on label "Sub-Item" at bounding box center [490, 173] width 17 height 6
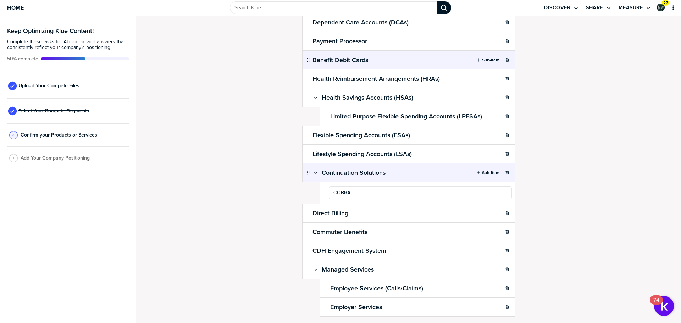
type input "COBRA"
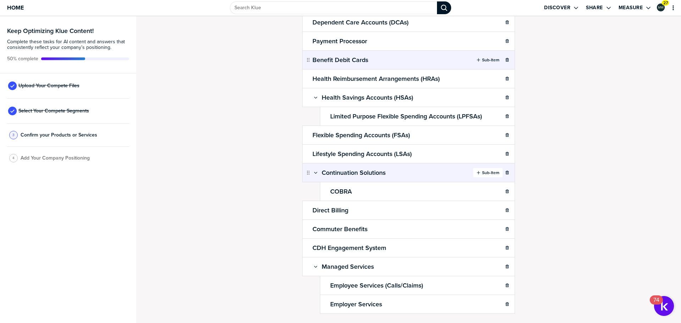
click at [485, 169] on button "Sub-Item" at bounding box center [487, 172] width 29 height 9
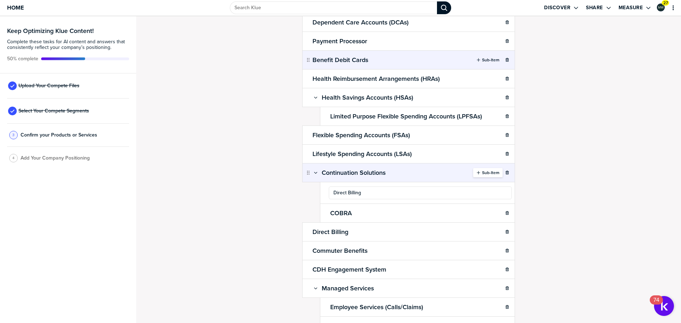
type input "Direct Billing"
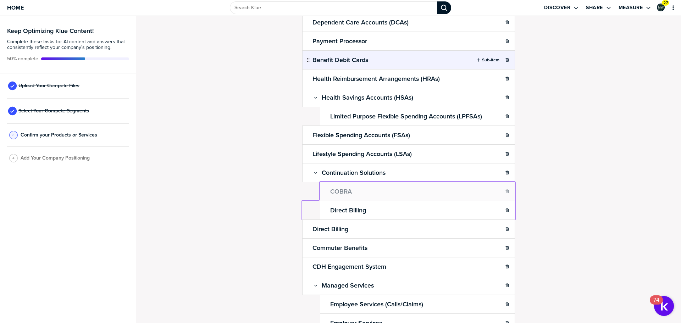
drag, startPoint x: 323, startPoint y: 208, endPoint x: 323, endPoint y: 189, distance: 18.8
click at [323, 189] on body "Home Discover Share Measure 27 Keep Optimizing Klue Content! Complete these tas…" at bounding box center [340, 161] width 681 height 323
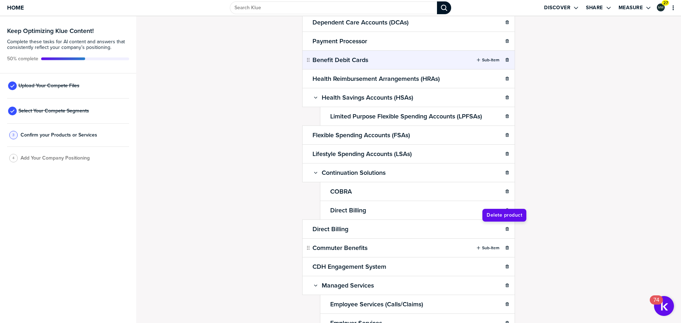
click at [505, 229] on icon "button" at bounding box center [506, 229] width 3 height 4
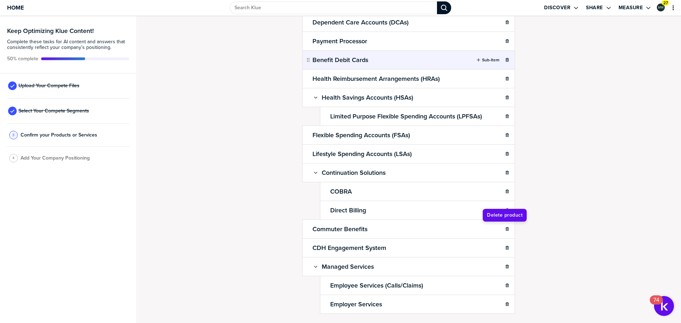
click at [588, 198] on div "Confirm Your Products and Services. Add, delete and re-arrange as needed. Items…" at bounding box center [408, 94] width 531 height 293
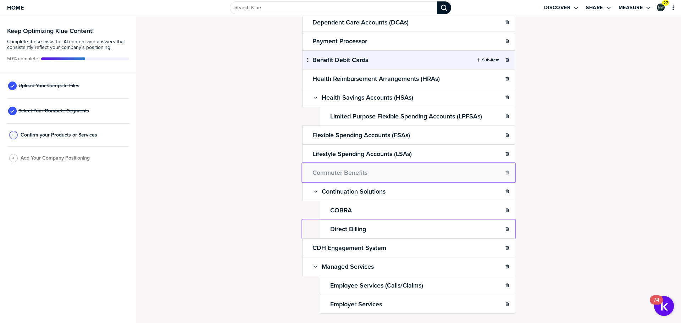
drag, startPoint x: 307, startPoint y: 178, endPoint x: 308, endPoint y: 167, distance: 10.3
click at [308, 167] on body "Home Discover Share Measure 27 Keep Optimizing Klue Content! Complete these tas…" at bounding box center [340, 161] width 681 height 323
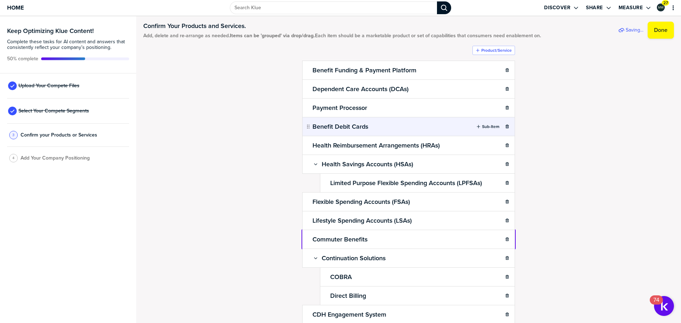
scroll to position [0, 0]
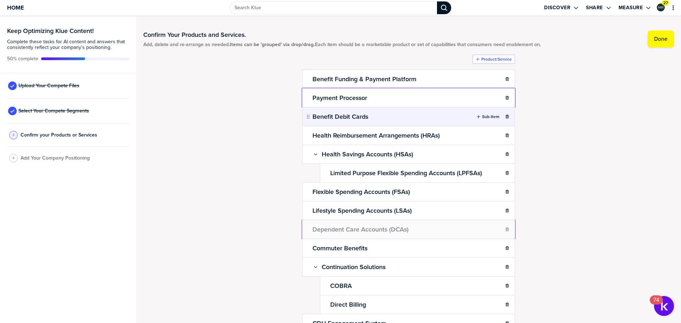
drag, startPoint x: 311, startPoint y: 145, endPoint x: 303, endPoint y: 228, distance: 83.7
click at [655, 40] on label "Done" at bounding box center [660, 38] width 13 height 7
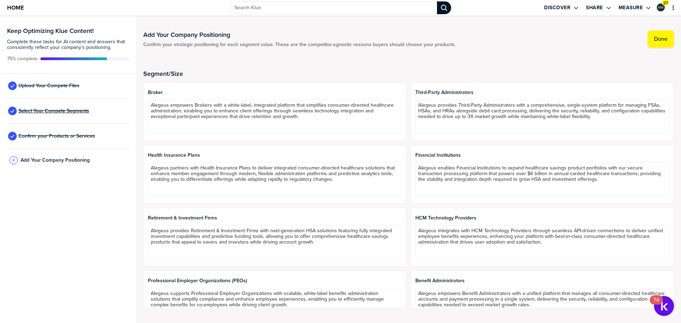
click at [76, 110] on span "Select Your Compete Segments" at bounding box center [53, 111] width 71 height 6
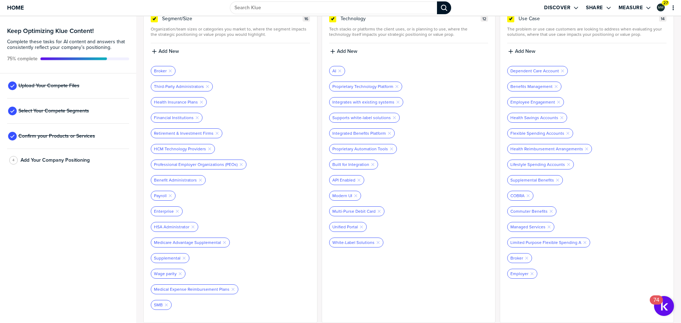
scroll to position [51, 0]
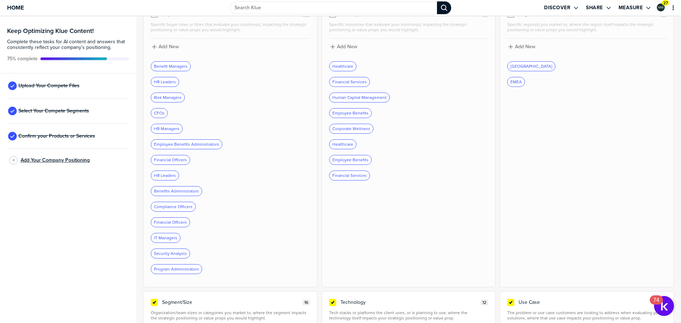
click at [67, 161] on span "Add Your Company Positioning" at bounding box center [55, 160] width 69 height 6
